Goal: Find specific page/section: Find specific page/section

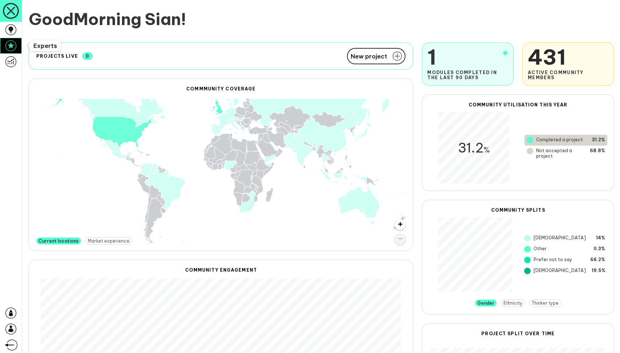
click at [7, 45] on icon at bounding box center [10, 45] width 11 height 11
